Goal: Check status

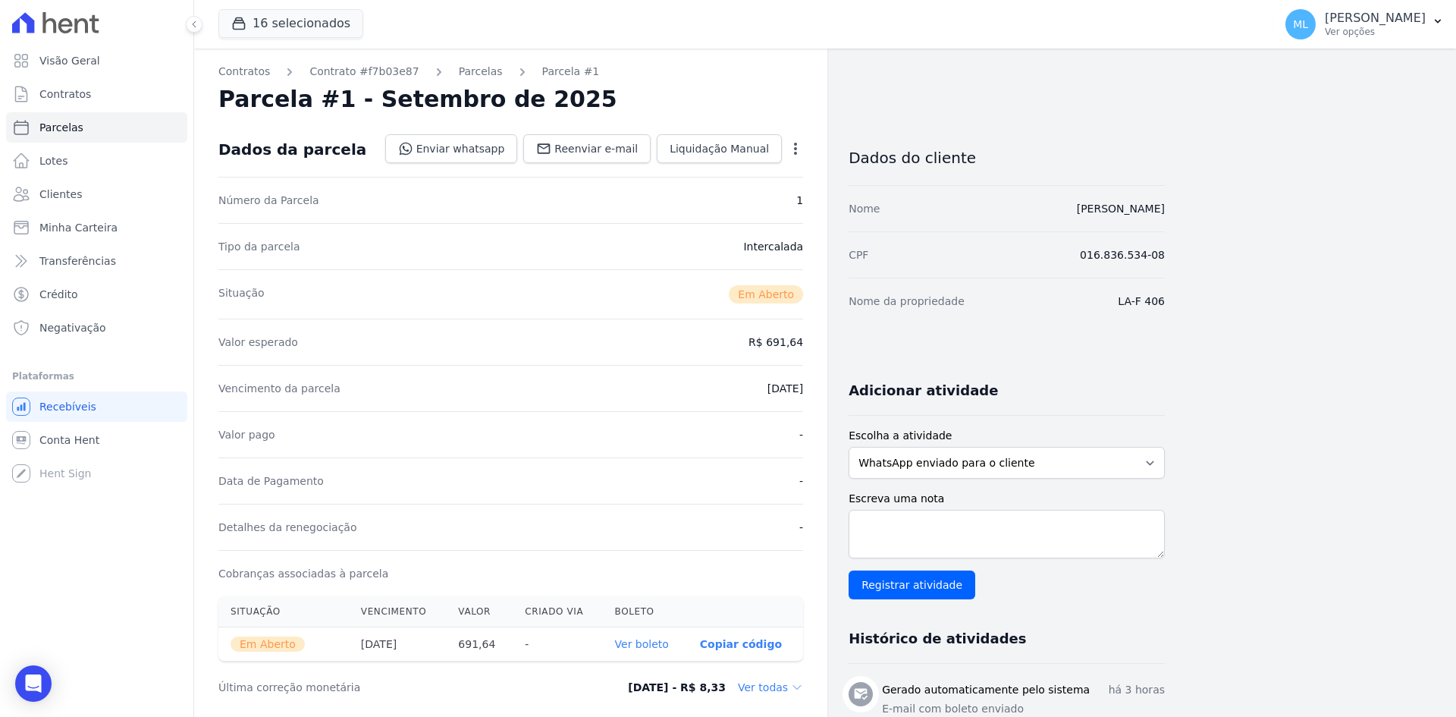
scroll to position [152, 0]
